Goal: Check status: Check status

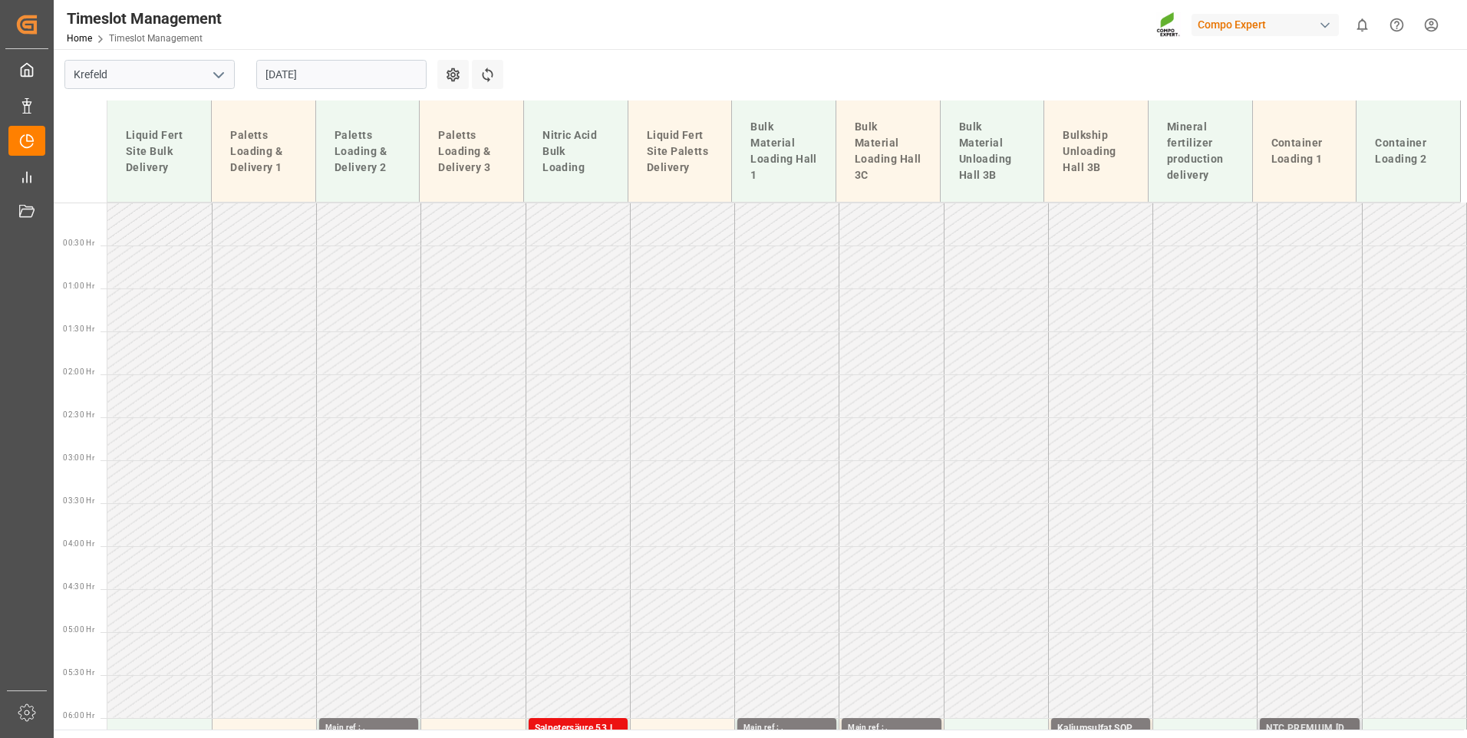
scroll to position [167, 0]
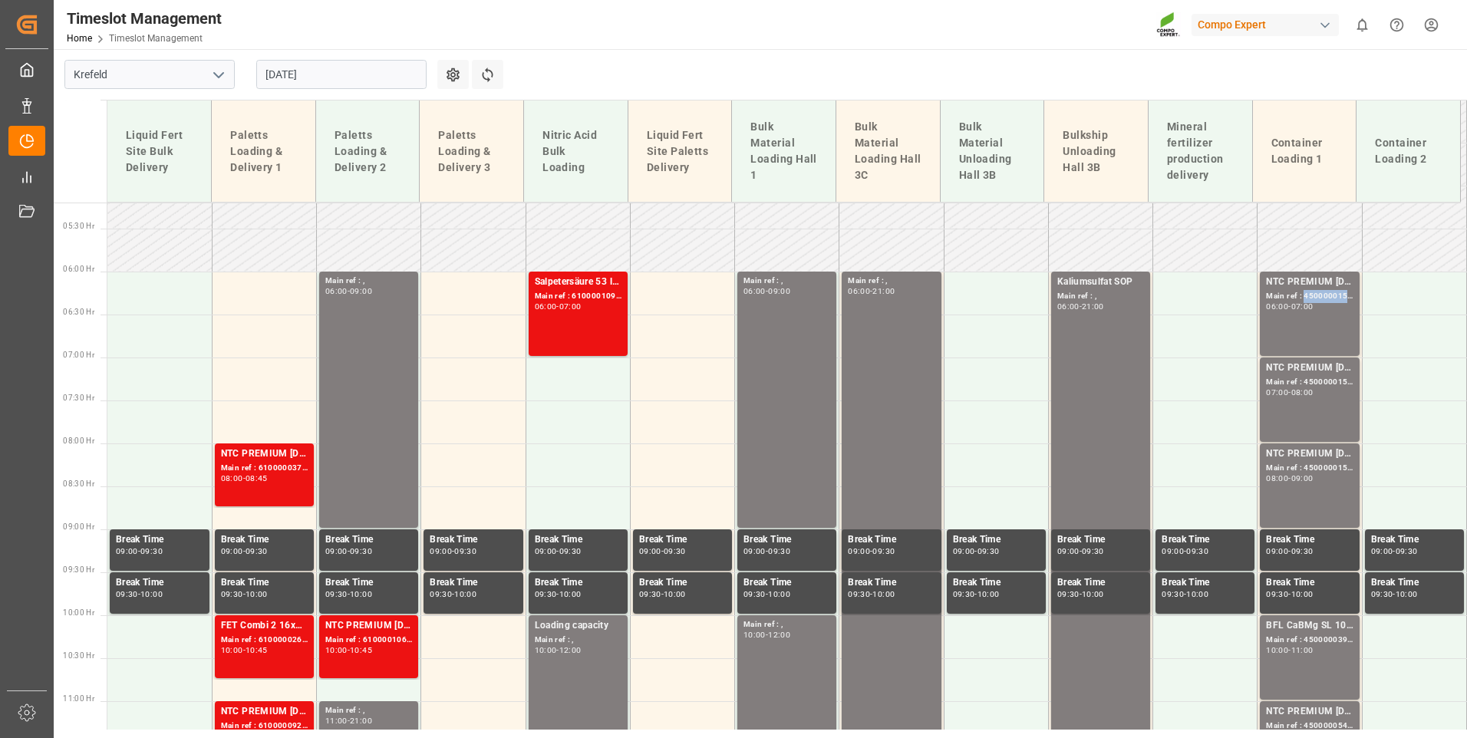
click at [1307, 299] on div "Main ref : 4500000156, 2000000004;" at bounding box center [1309, 296] width 87 height 13
